Goal: Information Seeking & Learning: Find specific fact

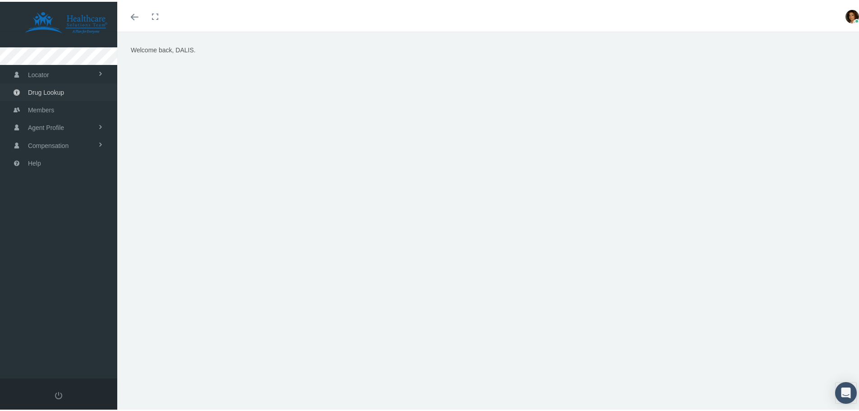
click at [49, 91] on span "Drug Lookup" at bounding box center [46, 90] width 36 height 17
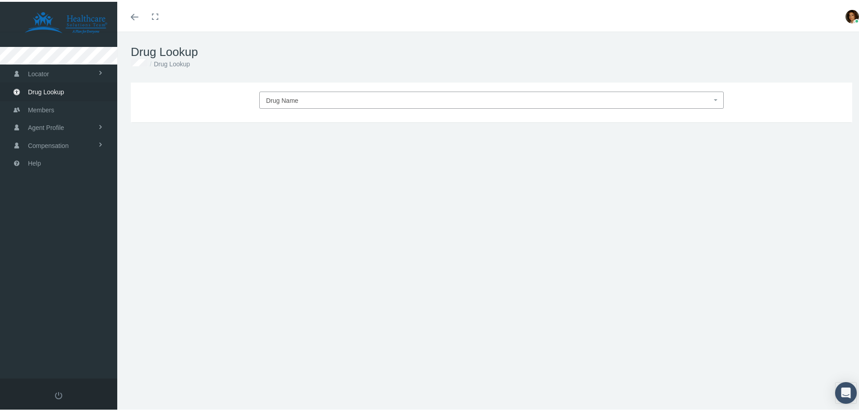
click at [327, 96] on span "Drug Name" at bounding box center [488, 99] width 445 height 12
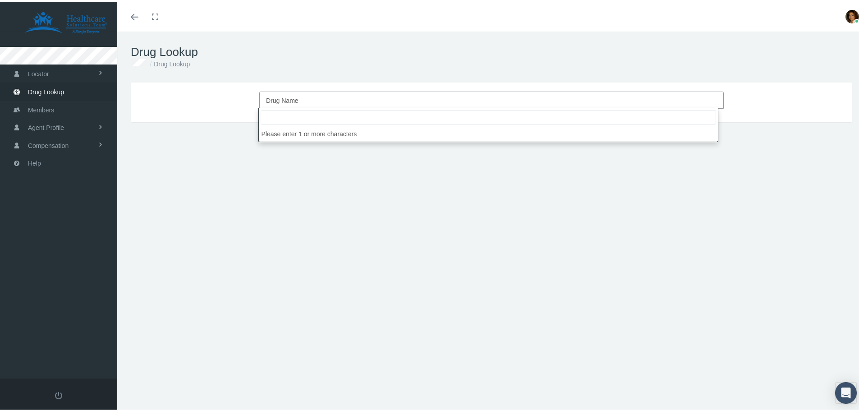
click at [325, 99] on span "Drug Name" at bounding box center [488, 99] width 445 height 12
click at [706, 100] on span "Drug Name" at bounding box center [491, 98] width 464 height 17
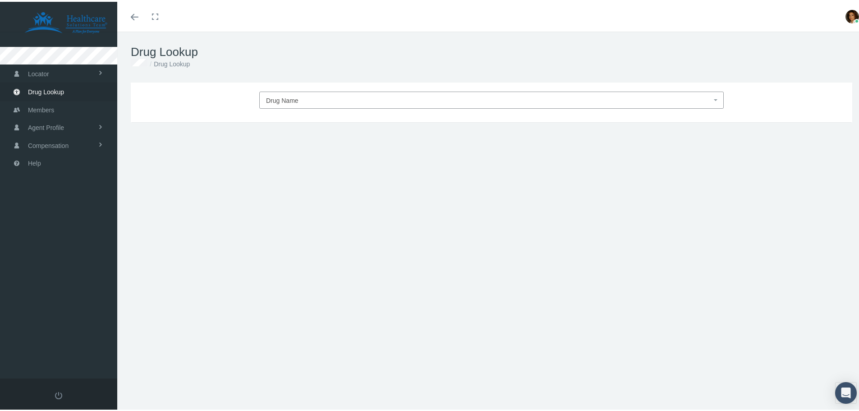
click at [322, 96] on span "Drug Name" at bounding box center [488, 99] width 445 height 12
click at [286, 100] on span "Drug Name" at bounding box center [282, 98] width 32 height 7
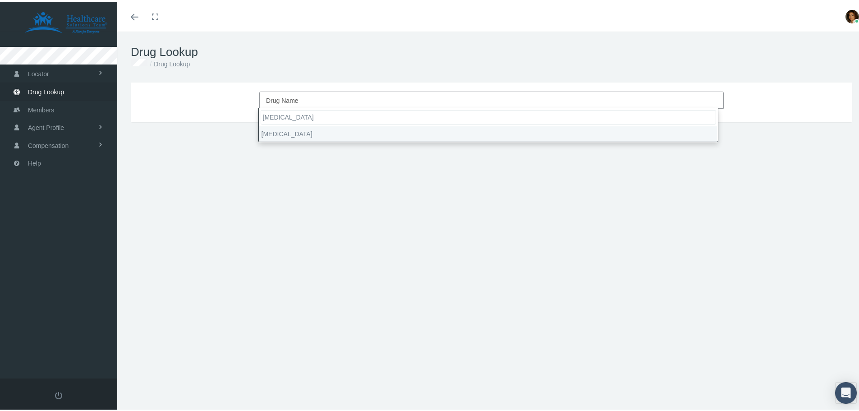
type input "synthroid"
select select "Synthroid"
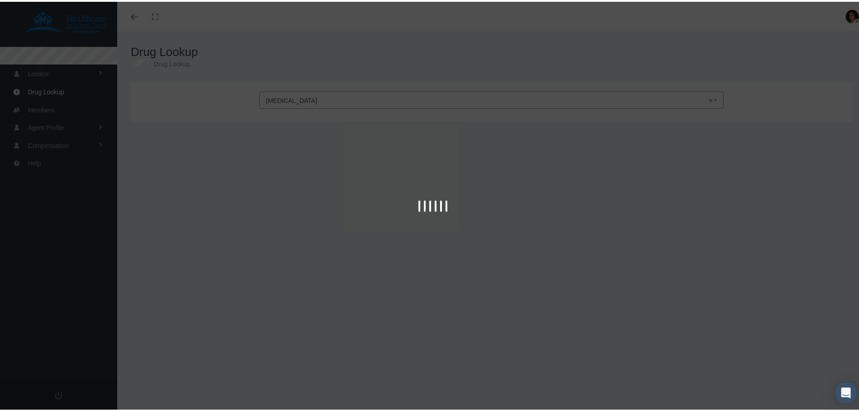
type input "30"
select select "Tablet"
select select "100 MCG"
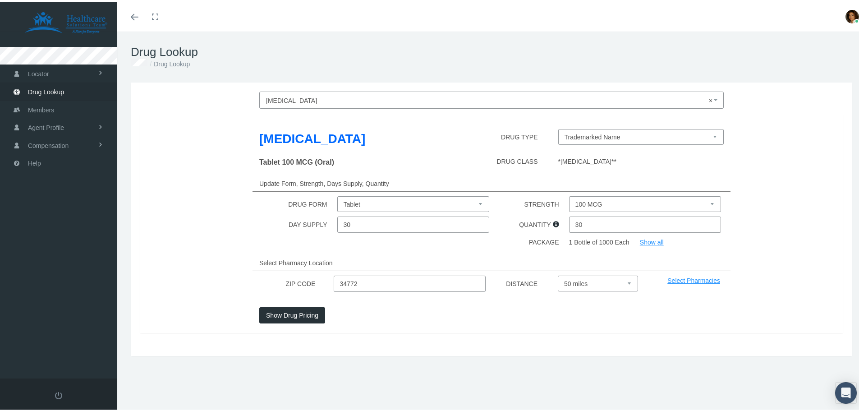
drag, startPoint x: 368, startPoint y: 283, endPoint x: 297, endPoint y: 284, distance: 70.8
click at [297, 284] on div "ZIP CODE 34772 DISTANCE Select 5 miles 10 miles 20 miles 30 miles 40 miles 50 m…" at bounding box center [491, 282] width 717 height 16
type input "63122"
click at [359, 322] on div at bounding box center [491, 326] width 478 height 10
click at [704, 200] on select "100 MCG 112 MCG 125 MCG 137 MCG 150 MCG 175 MCG 200 MCG 25 MCG 300 MCG 50 MCG 7…" at bounding box center [645, 202] width 152 height 16
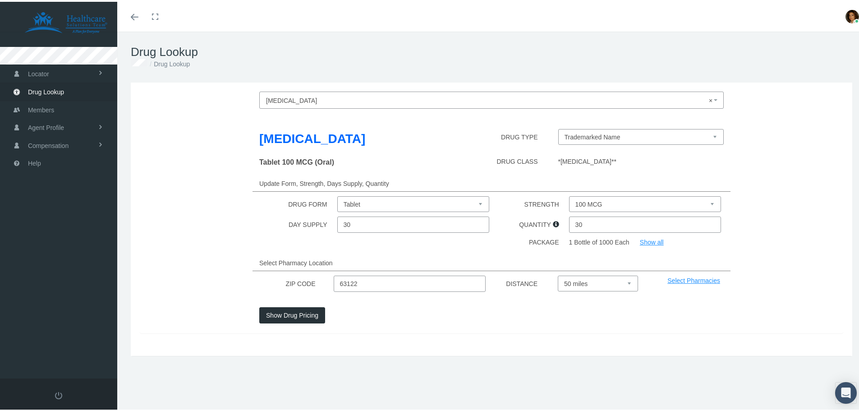
click at [704, 200] on select "100 MCG 112 MCG 125 MCG 137 MCG 150 MCG 175 MCG 200 MCG 25 MCG 300 MCG 50 MCG 7…" at bounding box center [645, 202] width 152 height 16
click at [625, 281] on select "Select 5 miles 10 miles 20 miles 30 miles 40 miles 50 miles" at bounding box center [597, 282] width 80 height 16
select select "10"
click at [557, 274] on select "Select 5 miles 10 miles 20 miles 30 miles 40 miles 50 miles" at bounding box center [597, 282] width 80 height 16
click at [708, 202] on select "100 MCG 112 MCG 125 MCG 137 MCG 150 MCG 175 MCG 200 MCG 25 MCG 300 MCG 50 MCG 7…" at bounding box center [645, 202] width 152 height 16
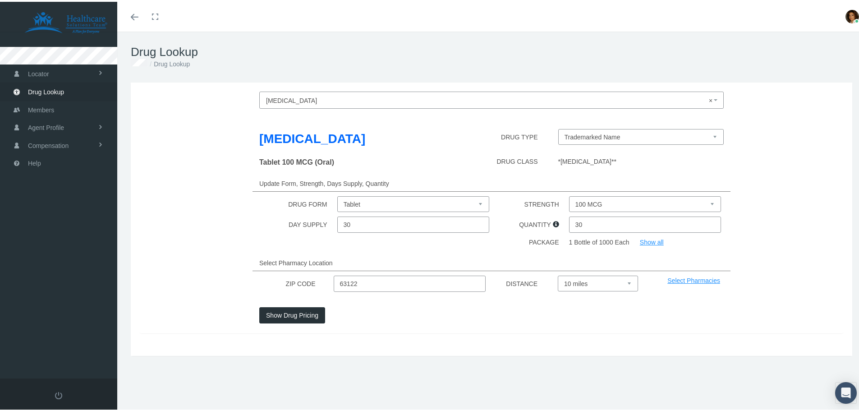
select select "125 MCG"
click at [569, 194] on select "100 MCG 112 MCG 125 MCG 137 MCG 150 MCG 175 MCG 200 MCG 25 MCG 300 MCG 50 MCG 7…" at bounding box center [645, 202] width 152 height 16
click at [710, 135] on select "Trademarked Name Levothyroxine Sodium (Generic) Levo-T (Trademarked Name) Levox…" at bounding box center [641, 135] width 166 height 16
click at [283, 312] on button "Show Drug Pricing" at bounding box center [292, 313] width 66 height 16
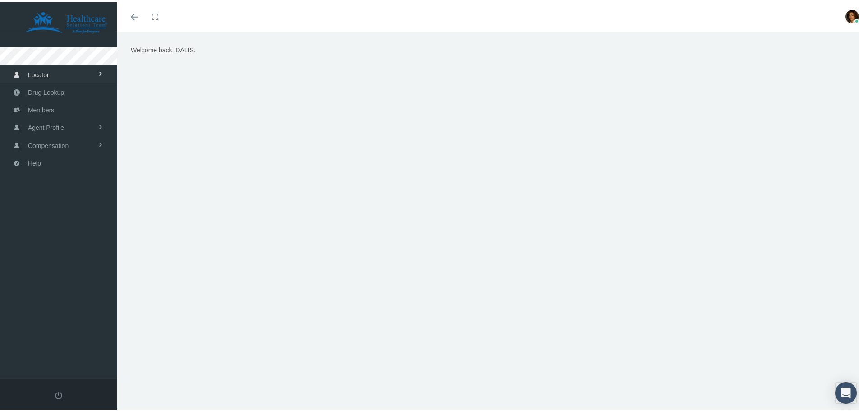
click at [43, 73] on span "Locator" at bounding box center [38, 72] width 21 height 17
click at [55, 126] on span "Drug Lookup" at bounding box center [46, 126] width 36 height 17
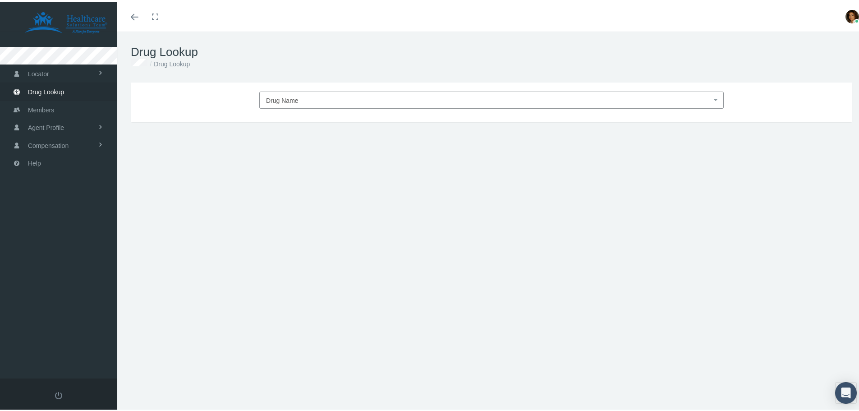
click at [318, 99] on span "Drug Name" at bounding box center [488, 99] width 445 height 12
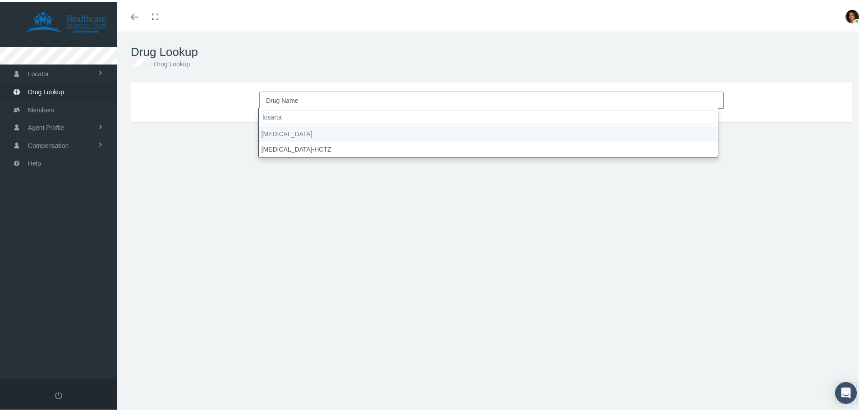
type input "[MEDICAL_DATA]"
select select "[MEDICAL_DATA]"
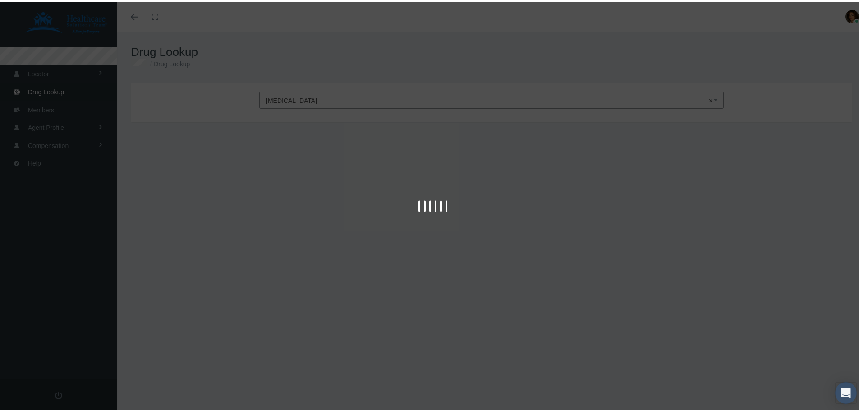
type input "30"
select select "Tablet"
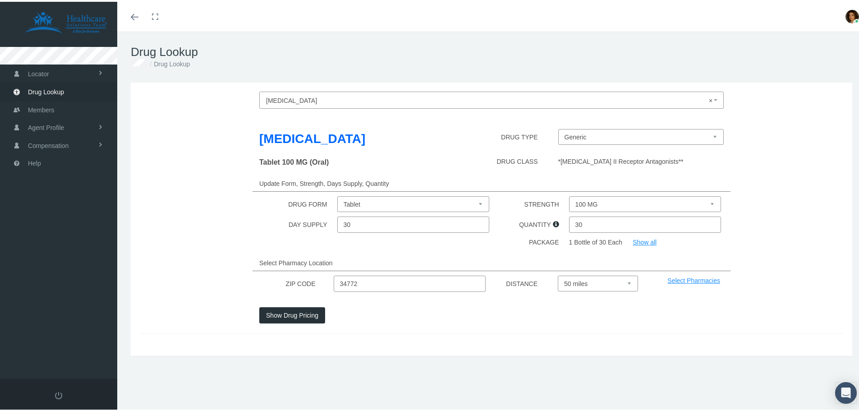
click at [710, 205] on select "100 MG 25 MG 50 MG" at bounding box center [645, 202] width 152 height 16
select select "50 MG"
click at [569, 194] on select "100 MG 25 MG 50 MG" at bounding box center [645, 202] width 152 height 16
drag, startPoint x: 393, startPoint y: 282, endPoint x: 311, endPoint y: 279, distance: 81.6
click at [311, 279] on div "ZIP CODE 34772 DISTANCE Select 5 miles 10 miles 20 miles 30 miles 40 miles 50 m…" at bounding box center [491, 282] width 717 height 16
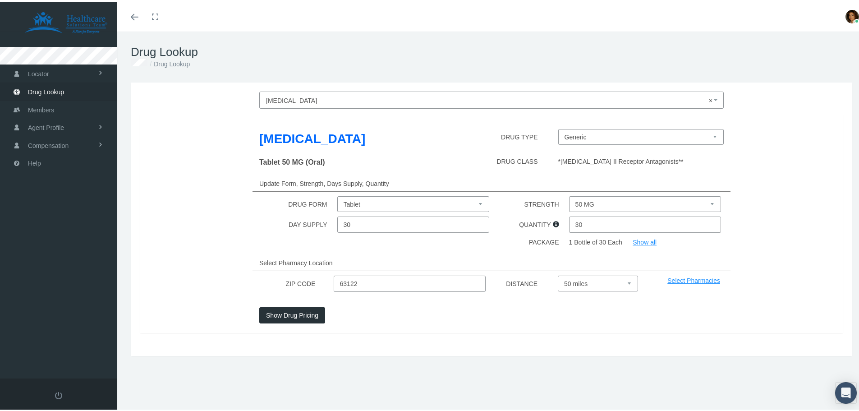
type input "63122"
click at [503, 320] on div at bounding box center [610, 313] width 239 height 16
click at [624, 281] on select "Select 5 miles 10 miles 20 miles 30 miles 40 miles 50 miles" at bounding box center [597, 282] width 80 height 16
select select "10"
click at [557, 274] on select "Select 5 miles 10 miles 20 miles 30 miles 40 miles 50 miles" at bounding box center [597, 282] width 80 height 16
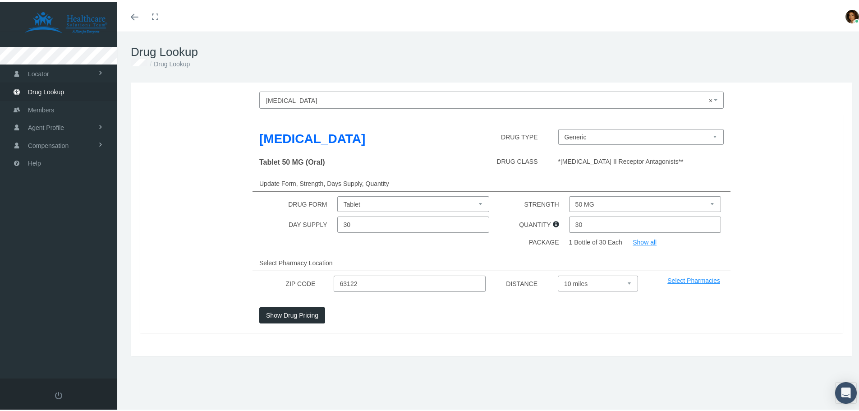
click at [498, 336] on div "[MEDICAL_DATA] × [MEDICAL_DATA] [MEDICAL_DATA] DRUG TYPE Generic [MEDICAL_DATA]…" at bounding box center [491, 217] width 721 height 273
click at [621, 139] on select "Generic [MEDICAL_DATA] (Trademarked Name)" at bounding box center [641, 135] width 166 height 16
drag, startPoint x: 417, startPoint y: 327, endPoint x: 404, endPoint y: 329, distance: 13.3
click at [417, 327] on div at bounding box center [491, 326] width 478 height 10
click at [301, 313] on button "Show Drug Pricing" at bounding box center [292, 313] width 66 height 16
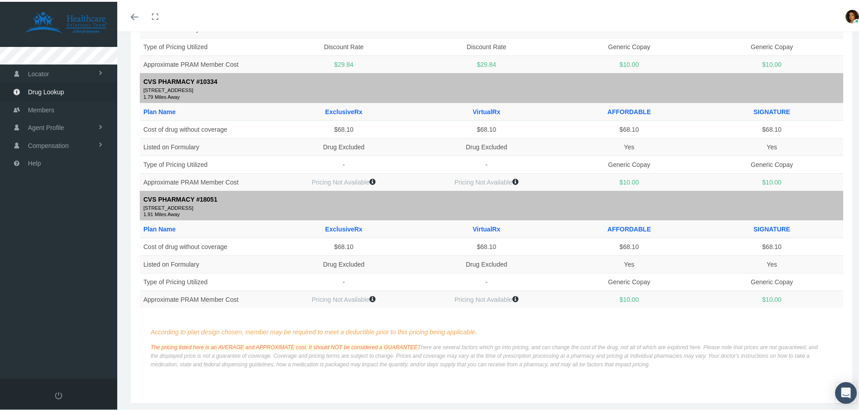
scroll to position [1082, 0]
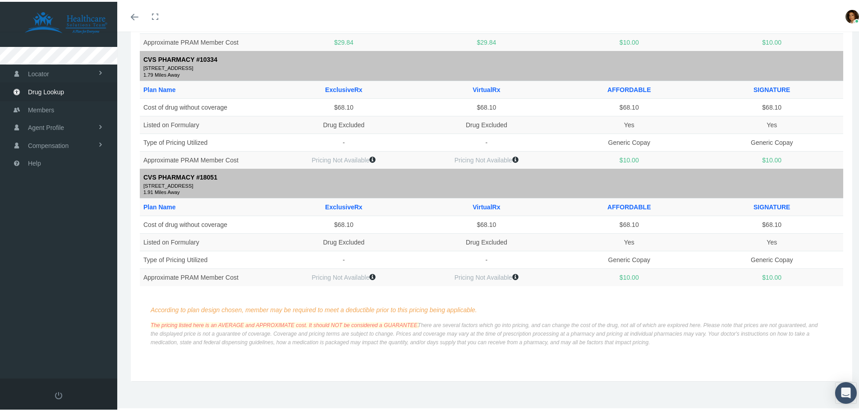
click at [512, 274] on icon at bounding box center [515, 275] width 6 height 6
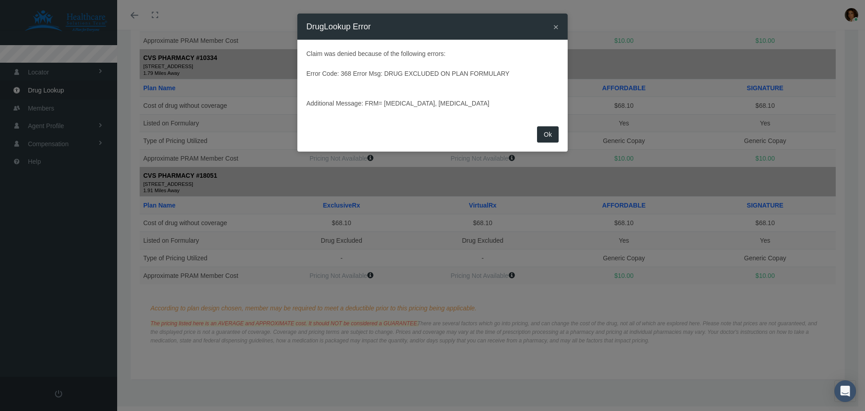
click at [555, 25] on span "×" at bounding box center [555, 27] width 5 height 10
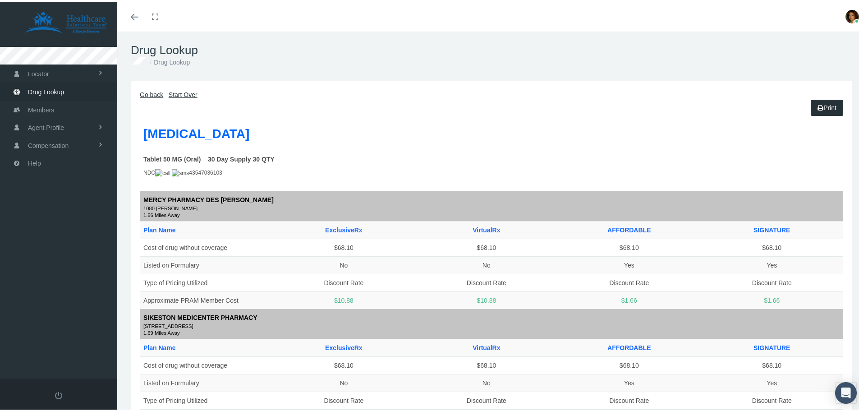
scroll to position [0, 0]
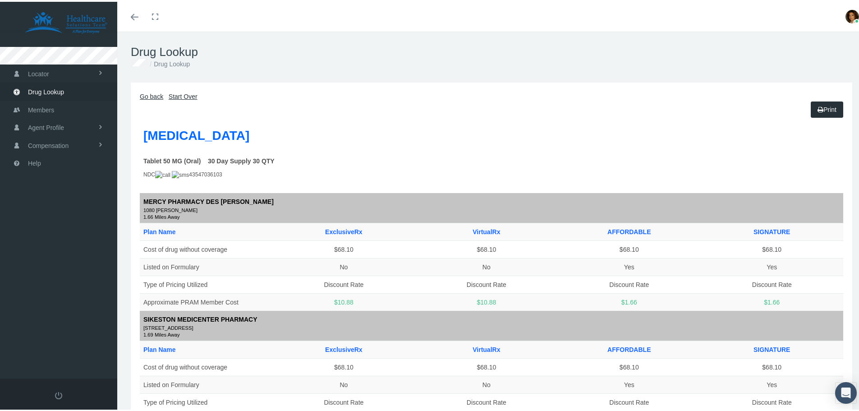
click at [144, 94] on link "Go back" at bounding box center [151, 94] width 23 height 7
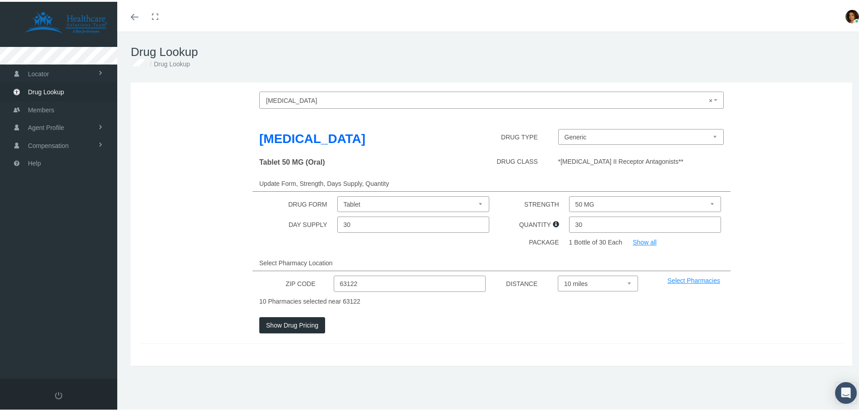
click at [336, 100] on span "× [MEDICAL_DATA]" at bounding box center [488, 99] width 445 height 12
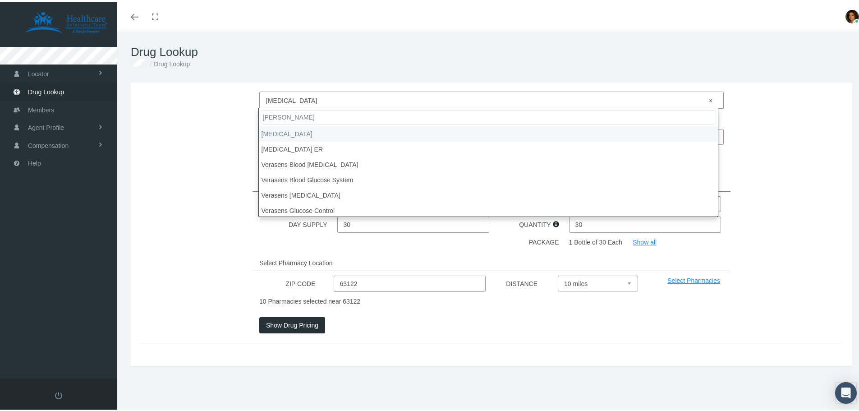
type input "verap"
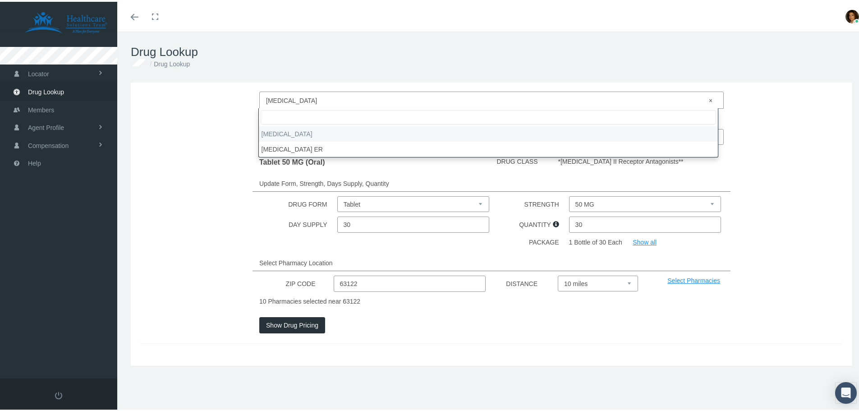
select select "[MEDICAL_DATA]"
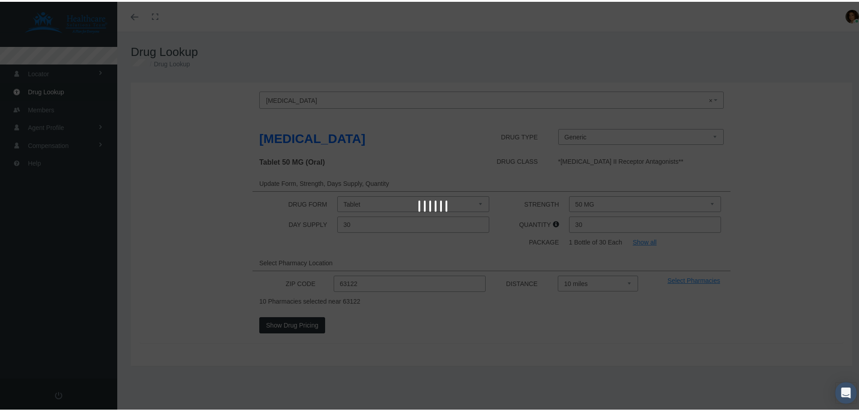
select select "120 MG"
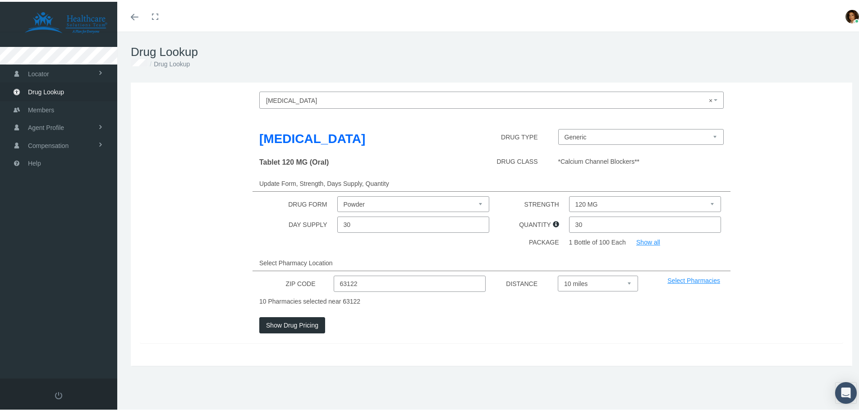
click at [612, 205] on select "120 MG 40 MG 80 MG" at bounding box center [645, 202] width 152 height 16
click at [708, 203] on select "120 MG 40 MG 80 MG" at bounding box center [645, 202] width 152 height 16
click at [476, 205] on select "Powder Solution Tablet" at bounding box center [413, 202] width 152 height 16
click at [309, 98] on span "× [MEDICAL_DATA]" at bounding box center [488, 99] width 445 height 12
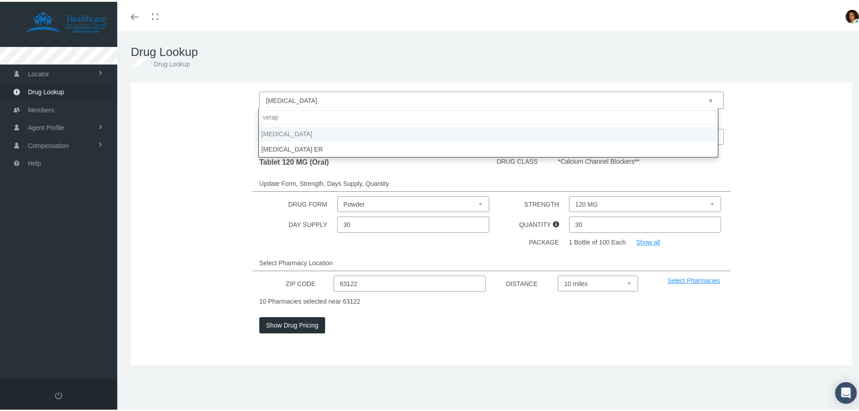
type input "verap"
click at [332, 96] on span "× [MEDICAL_DATA]" at bounding box center [488, 99] width 445 height 12
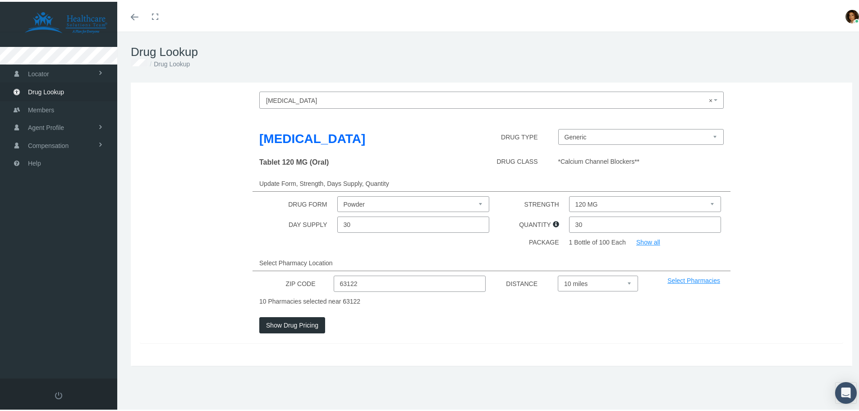
click at [330, 93] on span "× [MEDICAL_DATA]" at bounding box center [488, 99] width 445 height 12
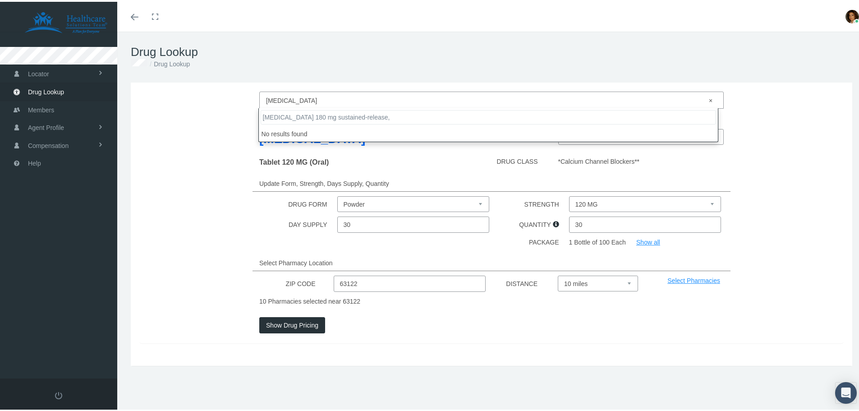
click at [430, 116] on input "[MEDICAL_DATA] 180 mg sustained-release," at bounding box center [487, 115] width 455 height 14
type input "[MEDICAL_DATA]"
drag, startPoint x: 350, startPoint y: 103, endPoint x: 358, endPoint y: 100, distance: 9.0
click at [349, 103] on span "× [MEDICAL_DATA]" at bounding box center [488, 99] width 445 height 12
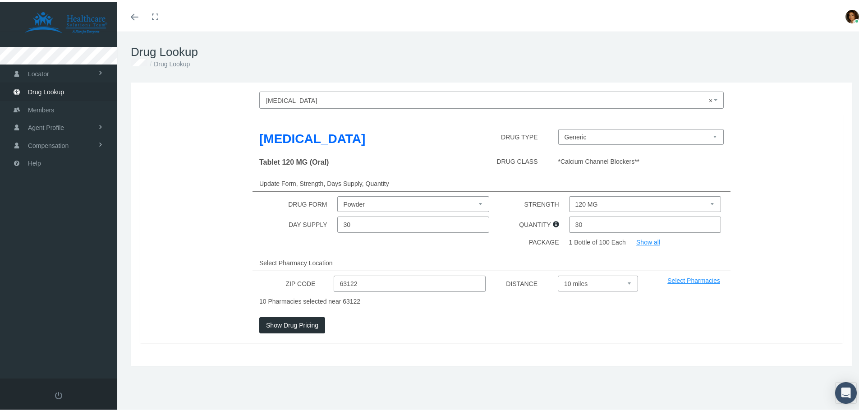
click at [705, 204] on select "120 MG 40 MG 80 MG" at bounding box center [645, 202] width 152 height 16
click at [473, 202] on select "Powder Solution Tablet" at bounding box center [413, 202] width 152 height 16
click at [337, 194] on select "Powder Solution Tablet" at bounding box center [413, 202] width 152 height 16
click at [477, 202] on select "Powder Solution Tablet" at bounding box center [413, 202] width 152 height 16
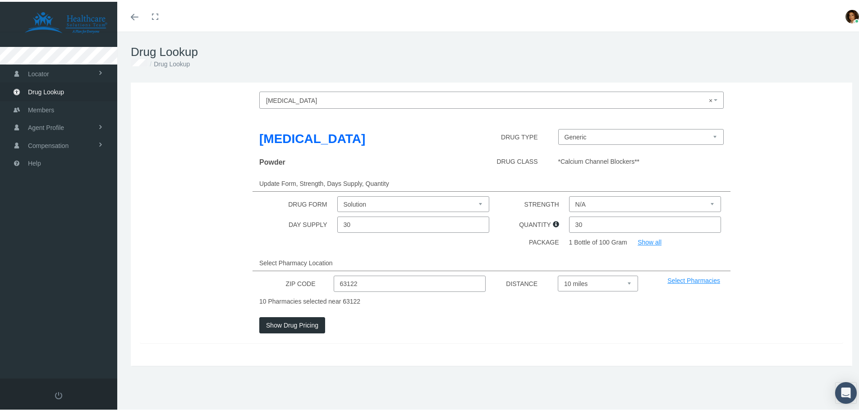
click at [337, 194] on select "Powder Solution Tablet" at bounding box center [413, 202] width 152 height 16
click at [707, 202] on select "2.5 MG/ML" at bounding box center [645, 202] width 152 height 16
click at [479, 200] on select "Powder Solution Tablet" at bounding box center [413, 202] width 152 height 16
select select "Tablet"
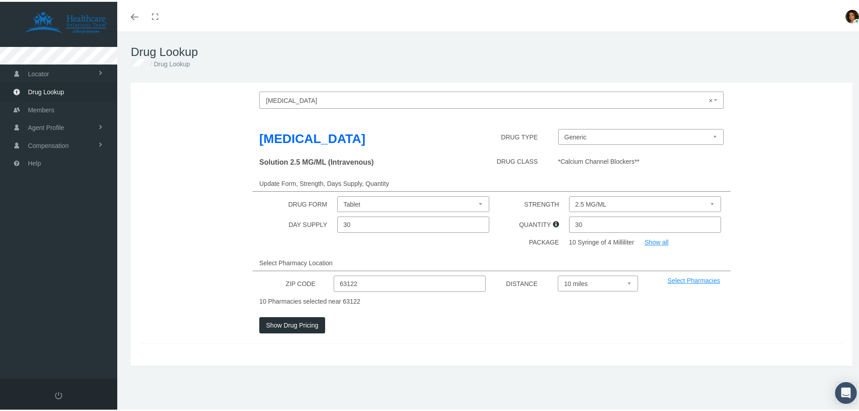
click at [337, 194] on select "Powder Solution Tablet" at bounding box center [413, 202] width 152 height 16
click at [713, 135] on select "Generic" at bounding box center [641, 135] width 166 height 16
click at [708, 202] on select "120 MG 40 MG 80 MG" at bounding box center [645, 202] width 152 height 16
click at [704, 203] on select "120 MG 40 MG 80 MG" at bounding box center [645, 202] width 152 height 16
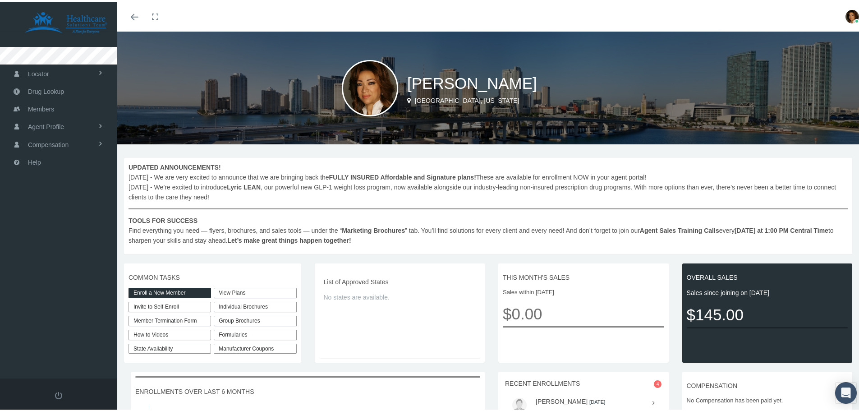
click at [226, 334] on div "Formularies" at bounding box center [255, 333] width 82 height 10
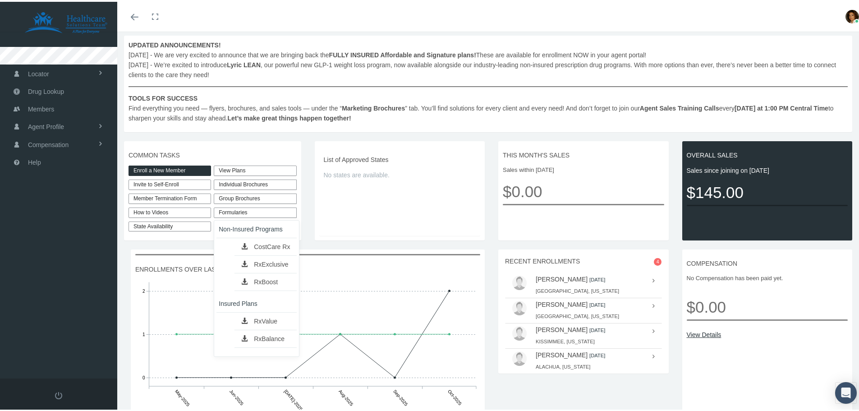
scroll to position [135, 0]
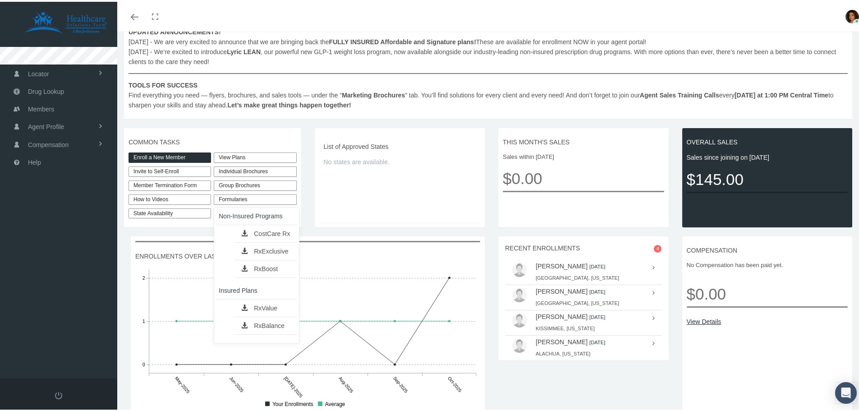
click at [268, 265] on link "RxBoost" at bounding box center [265, 266] width 62 height 13
click at [255, 196] on div "Formularies" at bounding box center [255, 197] width 82 height 10
click at [276, 250] on link "RxExclusive" at bounding box center [265, 249] width 62 height 13
click at [253, 197] on div "Formularies" at bounding box center [255, 197] width 82 height 10
click at [284, 231] on link "CostCare Rx" at bounding box center [265, 231] width 62 height 13
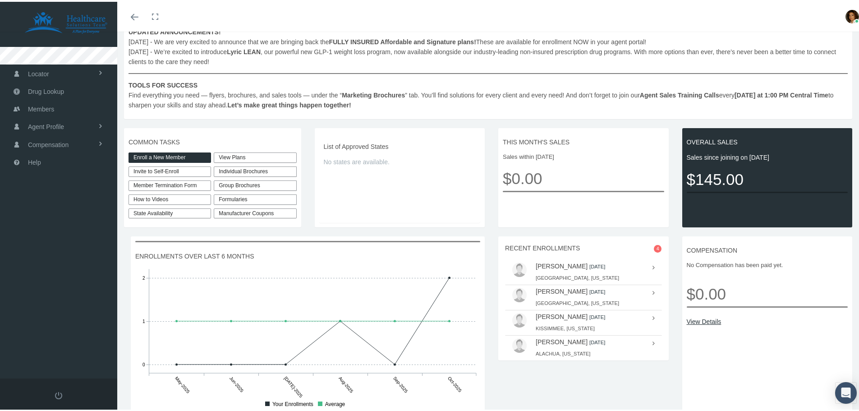
click at [256, 196] on div "Formularies" at bounding box center [255, 197] width 82 height 10
click at [269, 324] on link "RxBalance" at bounding box center [265, 323] width 62 height 13
